Goal: Information Seeking & Learning: Learn about a topic

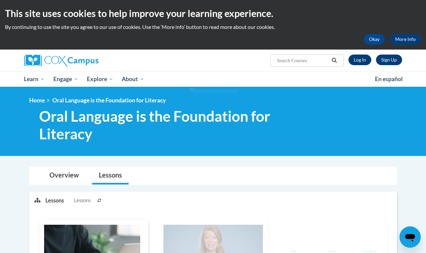
click at [360, 63] on link "Log In" at bounding box center [360, 59] width 23 height 11
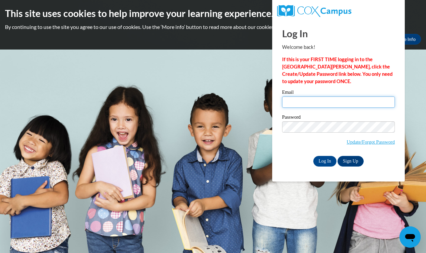
type input "olivia.sathre@bend.k12.or.us"
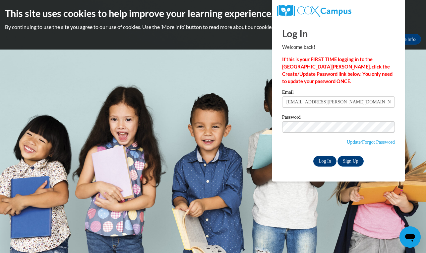
click at [327, 161] on input "Log In" at bounding box center [325, 161] width 23 height 11
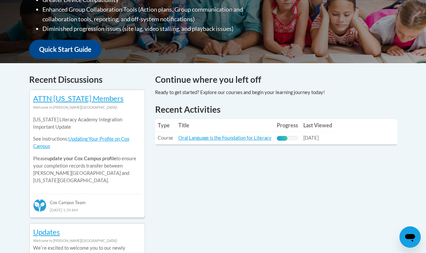
scroll to position [222, 0]
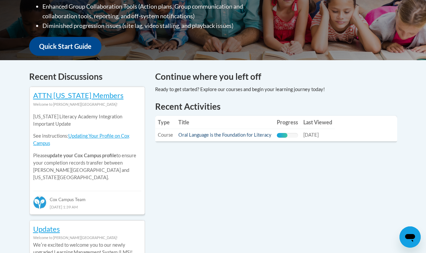
click at [257, 133] on link "Oral Language is the Foundation for Literacy" at bounding box center [225, 135] width 93 height 6
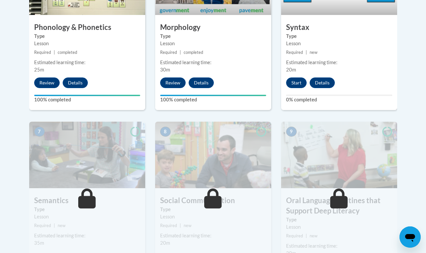
scroll to position [482, 0]
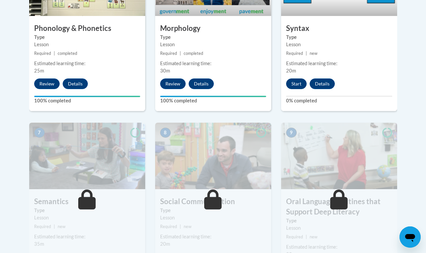
click at [297, 83] on button "Start" at bounding box center [296, 83] width 21 height 11
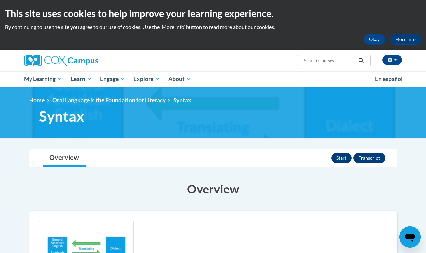
click at [341, 157] on button "Start" at bounding box center [341, 157] width 21 height 11
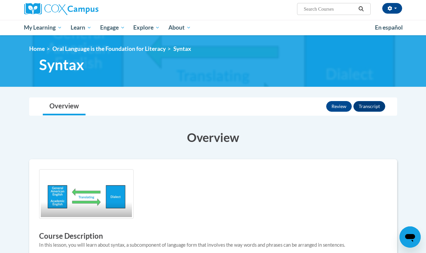
scroll to position [62, 0]
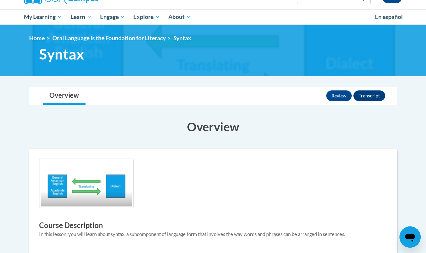
click at [88, 214] on div "Course Description In this lesson, you will learn about syntax, a subcomponent …" at bounding box center [213, 240] width 358 height 165
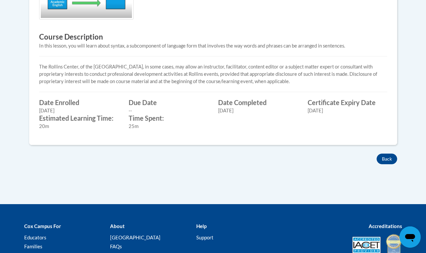
scroll to position [270, 0]
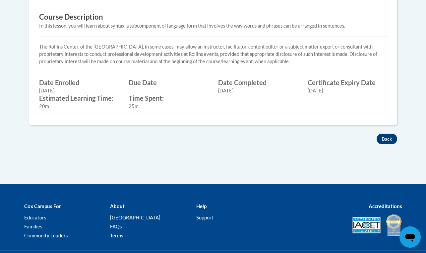
click at [386, 138] on button "Back" at bounding box center [387, 138] width 21 height 11
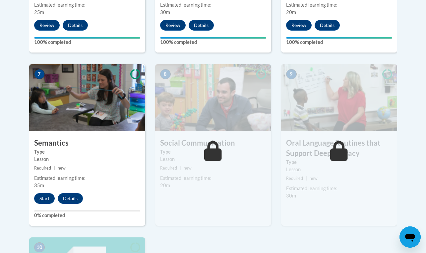
scroll to position [542, 0]
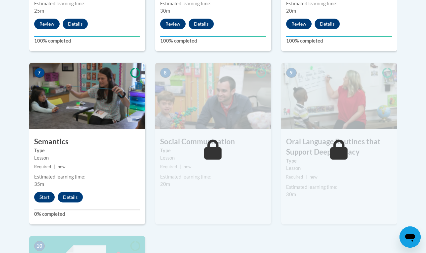
click at [47, 194] on button "Start" at bounding box center [44, 196] width 21 height 11
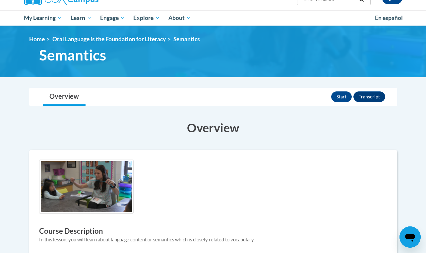
scroll to position [67, 0]
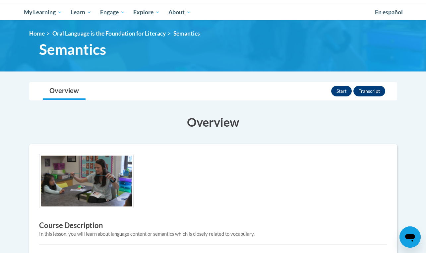
click at [343, 92] on button "Start" at bounding box center [341, 91] width 21 height 11
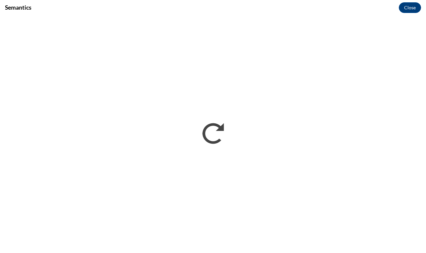
scroll to position [0, 0]
